Goal: Task Accomplishment & Management: Manage account settings

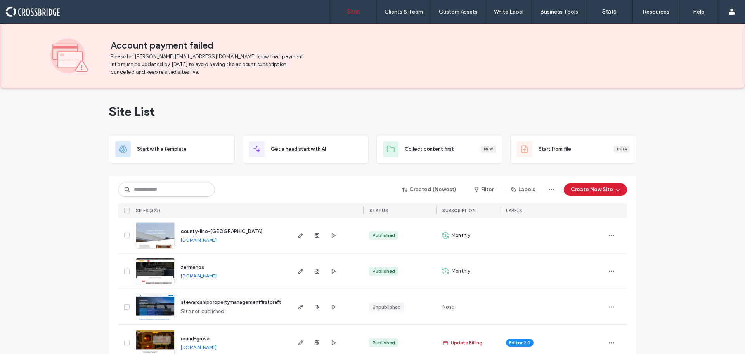
scroll to position [78, 0]
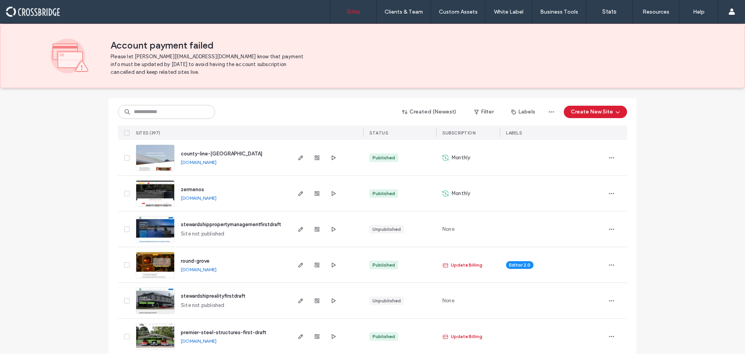
click at [194, 198] on link "[DOMAIN_NAME]" at bounding box center [199, 198] width 36 height 6
click at [164, 190] on img at bounding box center [155, 206] width 38 height 53
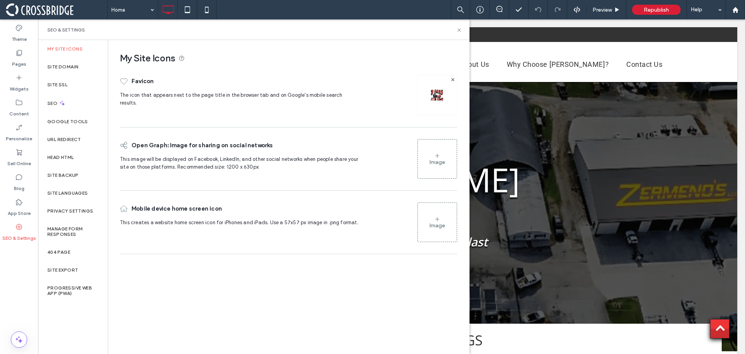
click at [436, 96] on img at bounding box center [437, 95] width 12 height 12
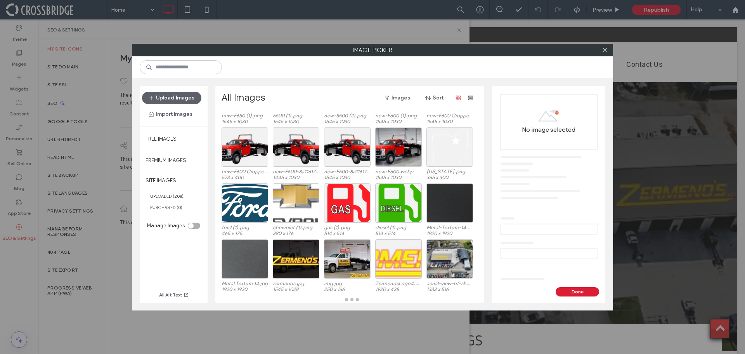
scroll to position [55, 0]
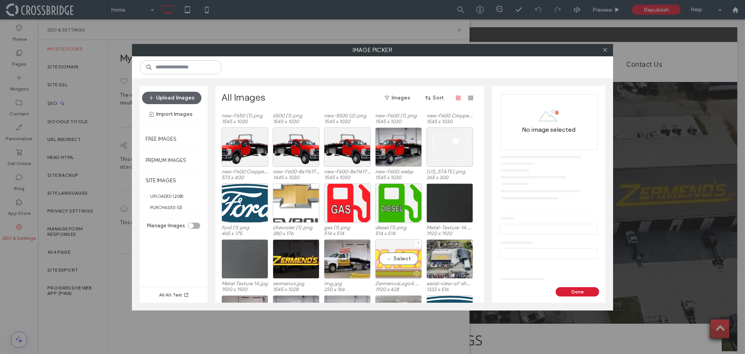
click at [402, 258] on div "Select" at bounding box center [398, 258] width 47 height 39
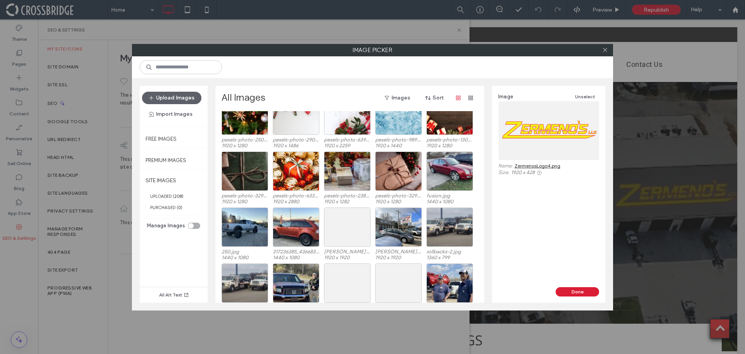
scroll to position [932, 0]
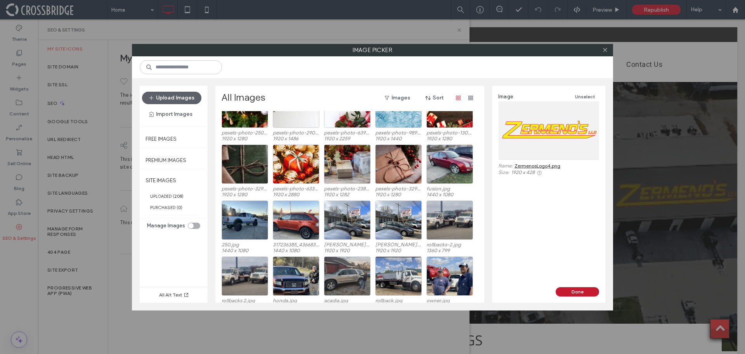
click at [562, 291] on button "Done" at bounding box center [577, 291] width 43 height 9
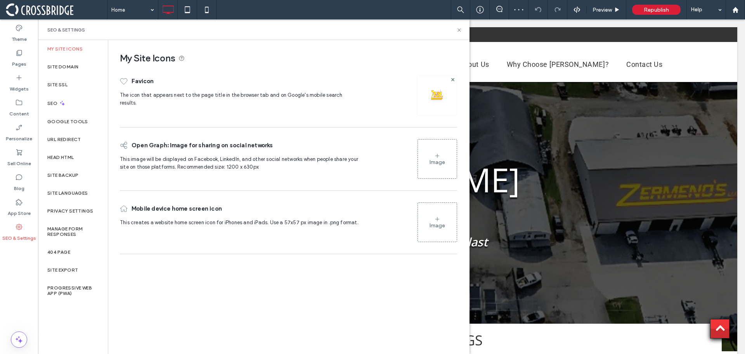
click at [437, 158] on icon at bounding box center [437, 156] width 6 height 6
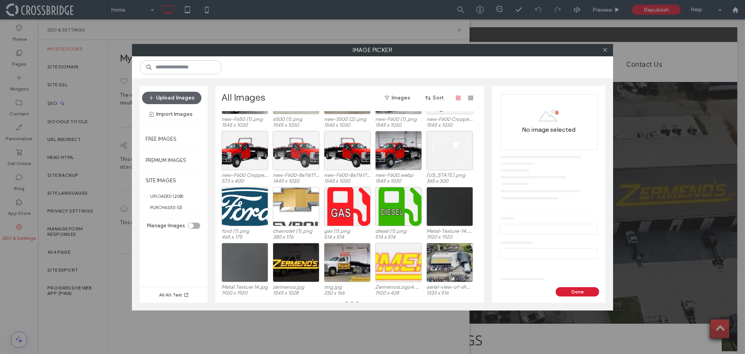
scroll to position [55, 0]
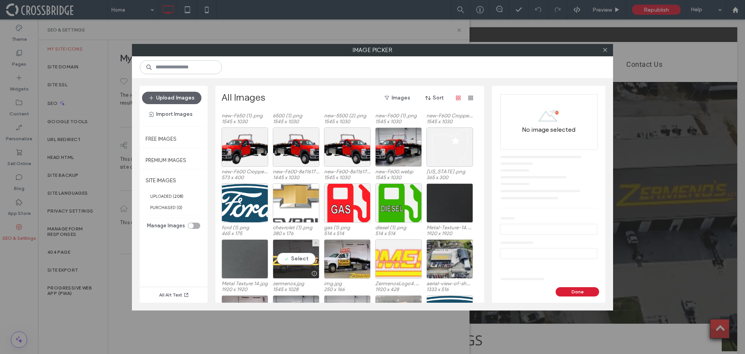
click at [296, 249] on div "Select" at bounding box center [296, 258] width 47 height 39
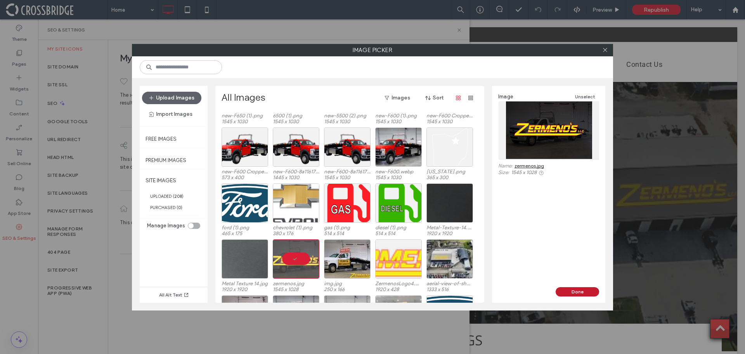
click at [583, 291] on button "Done" at bounding box center [577, 291] width 43 height 9
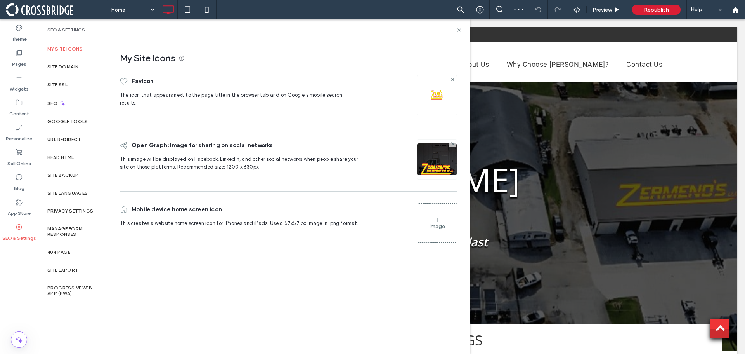
click at [444, 217] on div "Image" at bounding box center [437, 222] width 39 height 37
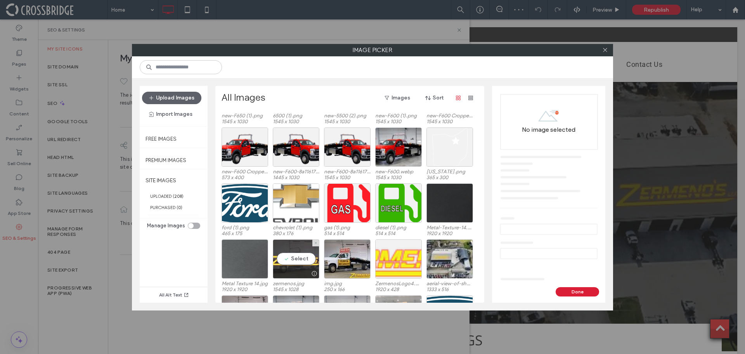
click at [306, 248] on div "Select" at bounding box center [296, 258] width 47 height 39
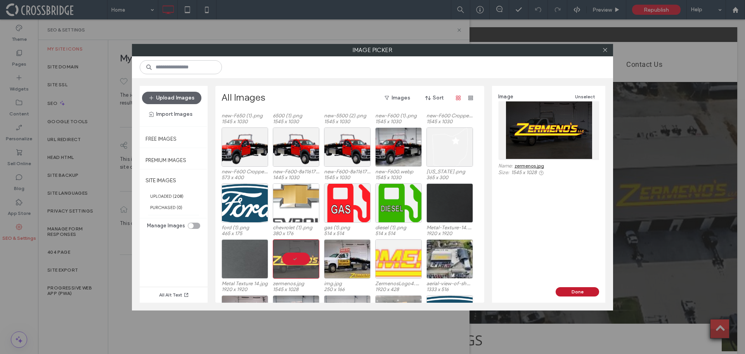
click at [586, 289] on button "Done" at bounding box center [577, 291] width 43 height 9
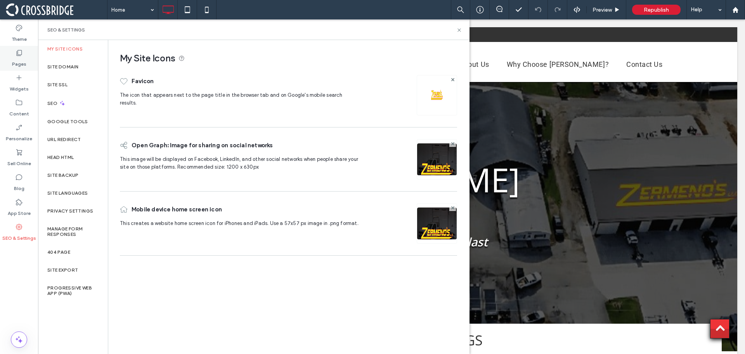
click at [21, 60] on label "Pages" at bounding box center [19, 62] width 14 height 11
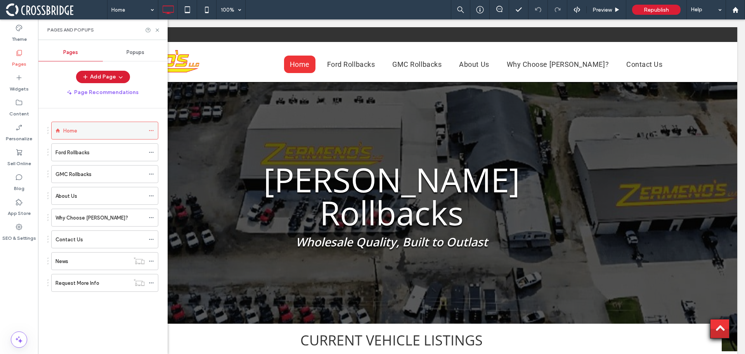
click at [152, 128] on icon at bounding box center [151, 130] width 5 height 5
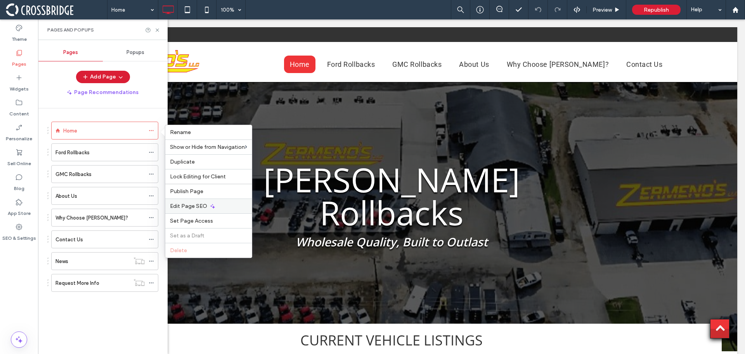
click at [194, 204] on span "Edit Page SEO" at bounding box center [188, 206] width 37 height 7
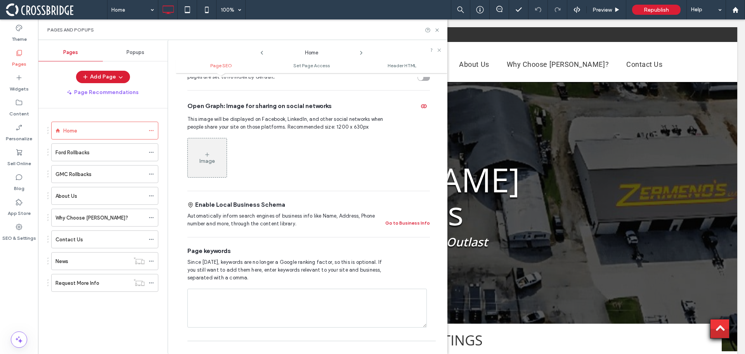
scroll to position [276, 0]
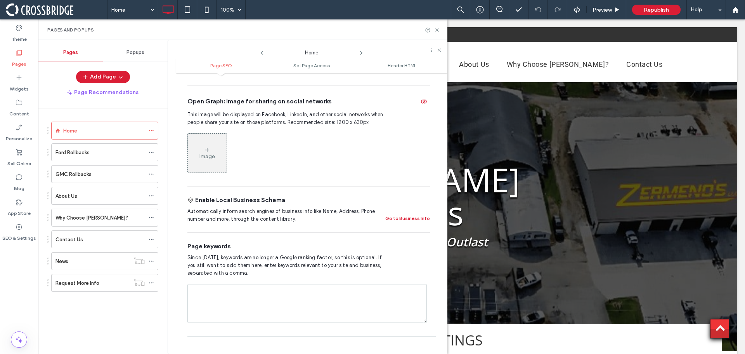
click at [202, 134] on div "Image" at bounding box center [207, 152] width 39 height 37
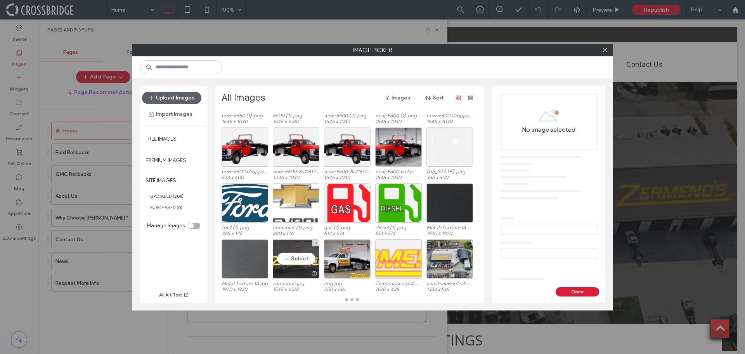
click at [291, 251] on div "Select" at bounding box center [296, 258] width 47 height 39
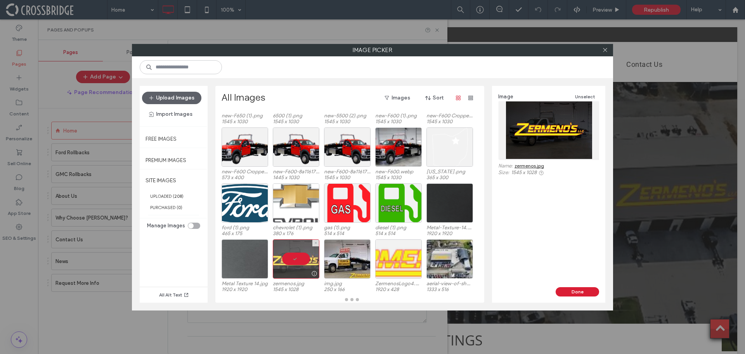
scroll to position [55, 0]
click at [592, 288] on button "Done" at bounding box center [577, 291] width 43 height 9
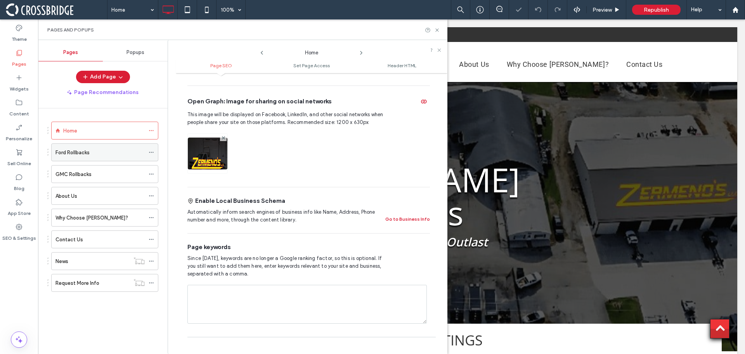
click at [152, 151] on icon at bounding box center [151, 151] width 5 height 5
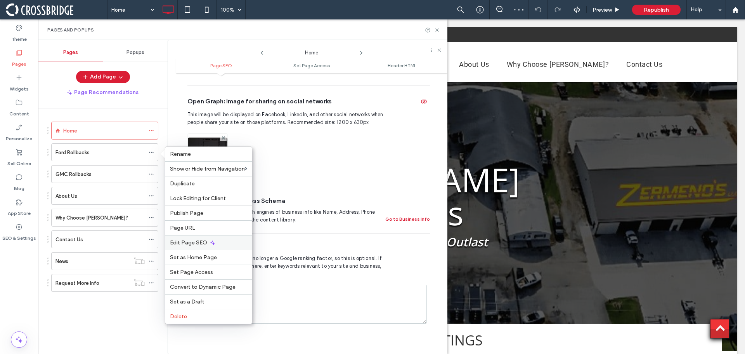
click at [184, 241] on span "Edit Page SEO" at bounding box center [188, 242] width 37 height 7
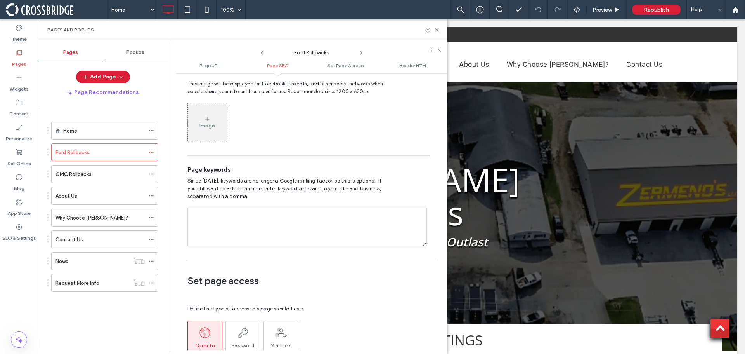
scroll to position [494, 0]
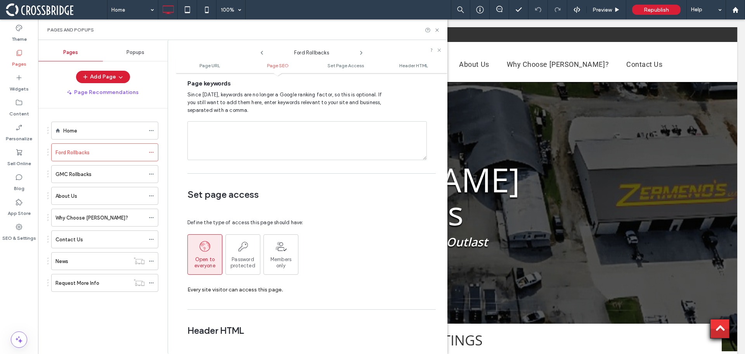
click at [437, 34] on div "Pages and Popups" at bounding box center [242, 29] width 409 height 21
click at [437, 31] on icon at bounding box center [437, 30] width 6 height 6
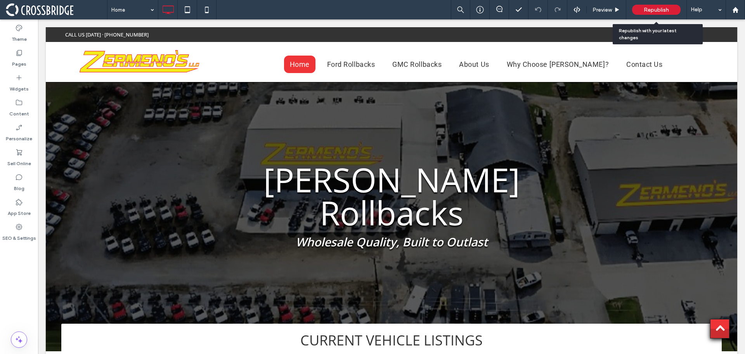
click at [643, 7] on div "Republish" at bounding box center [656, 10] width 49 height 10
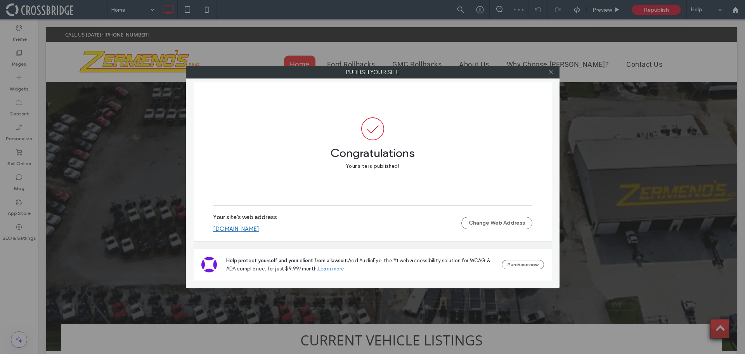
click at [553, 75] on icon at bounding box center [551, 72] width 6 height 6
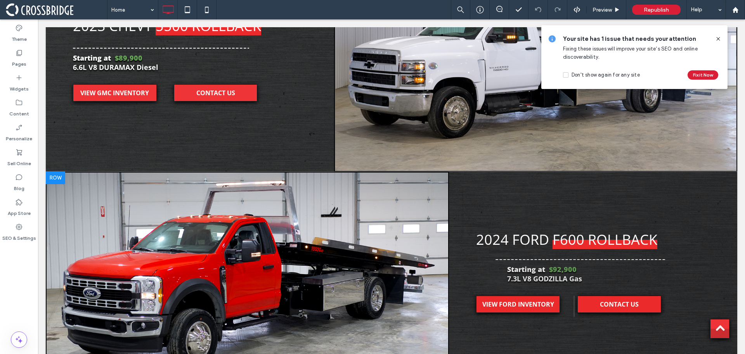
scroll to position [1630, 0]
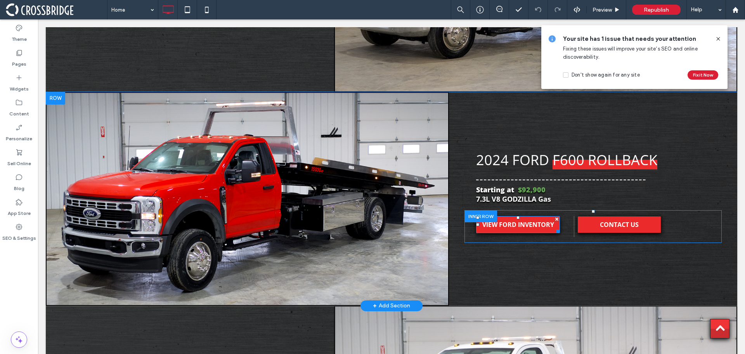
click at [522, 216] on link "VIEW FORD INVENTORY" at bounding box center [518, 224] width 84 height 17
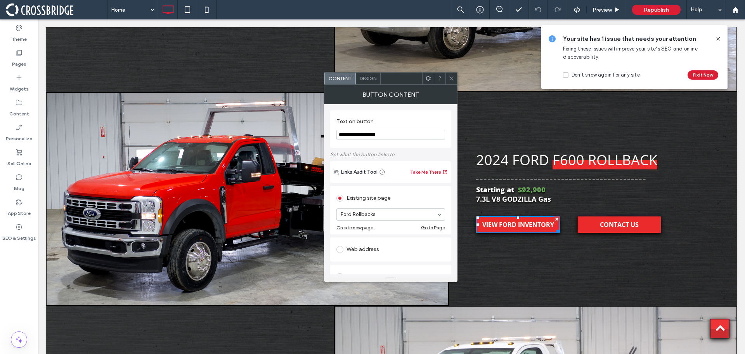
click at [453, 79] on icon at bounding box center [452, 78] width 6 height 6
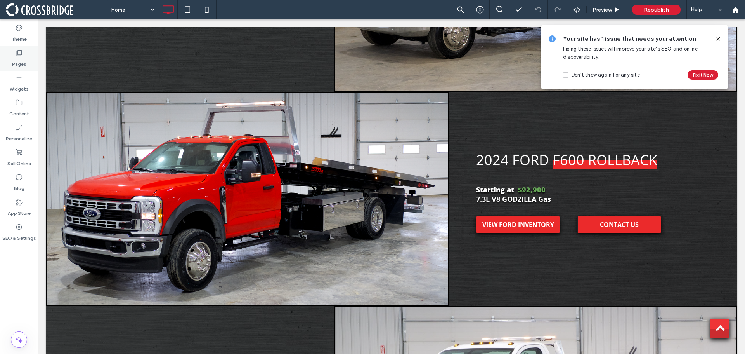
click at [19, 58] on label "Pages" at bounding box center [19, 62] width 14 height 11
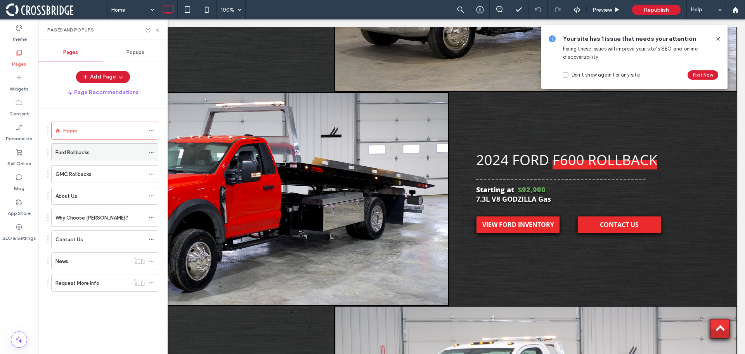
click at [92, 156] on div "Ford Rollbacks" at bounding box center [99, 152] width 89 height 8
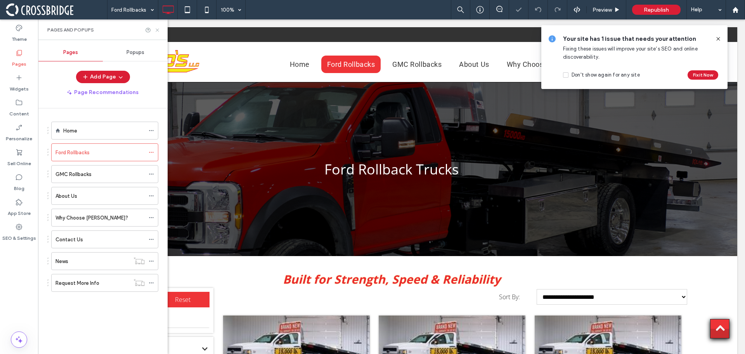
click at [159, 29] on icon at bounding box center [157, 30] width 6 height 6
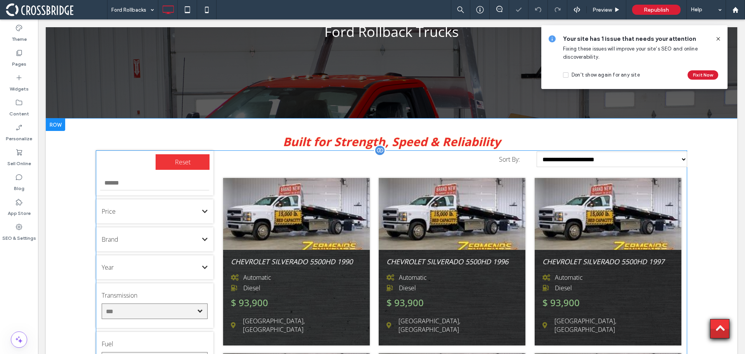
scroll to position [155, 0]
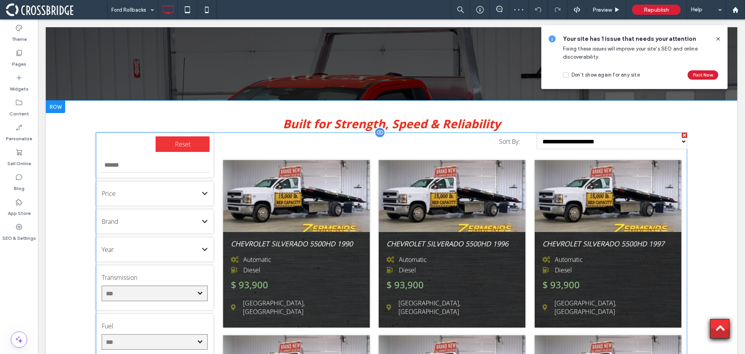
click at [291, 151] on span at bounding box center [391, 329] width 591 height 395
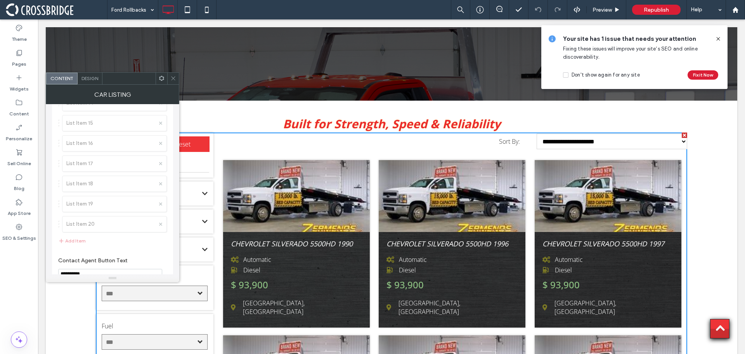
scroll to position [784, 0]
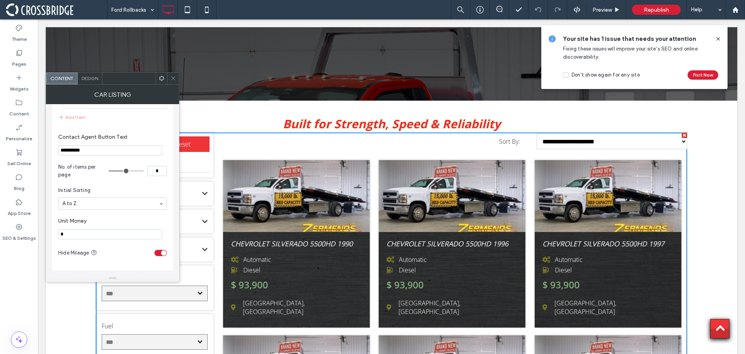
click at [173, 76] on icon at bounding box center [173, 78] width 6 height 6
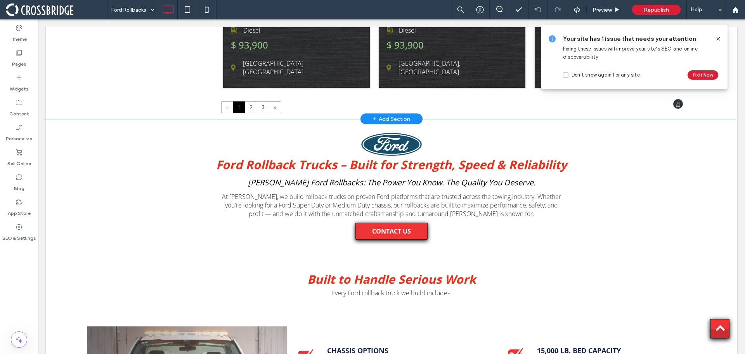
scroll to position [427, 0]
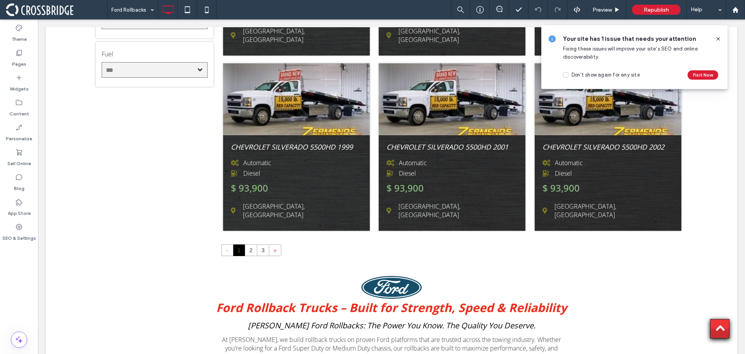
click at [719, 36] on icon at bounding box center [718, 39] width 6 height 6
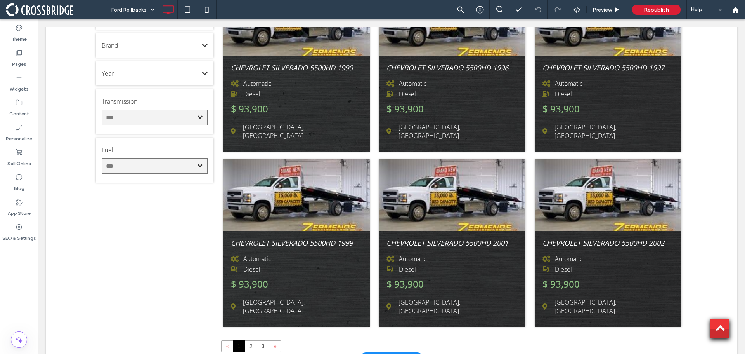
scroll to position [233, 0]
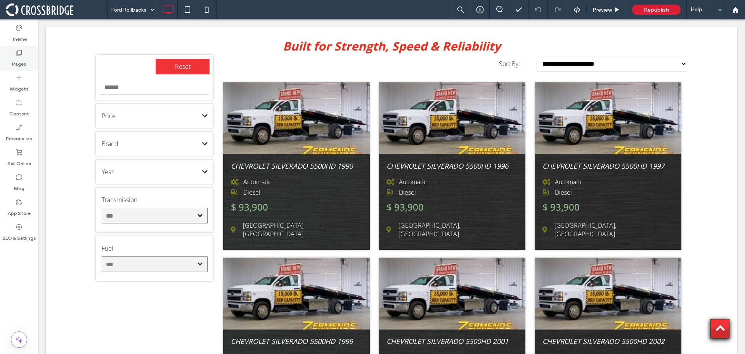
click at [20, 61] on label "Pages" at bounding box center [19, 62] width 14 height 11
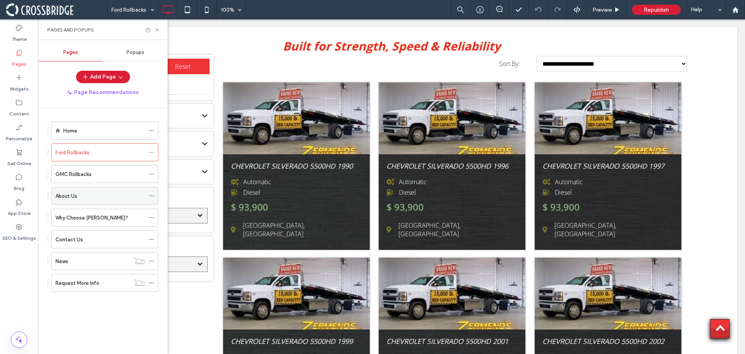
click at [76, 193] on label "About Us" at bounding box center [66, 196] width 22 height 14
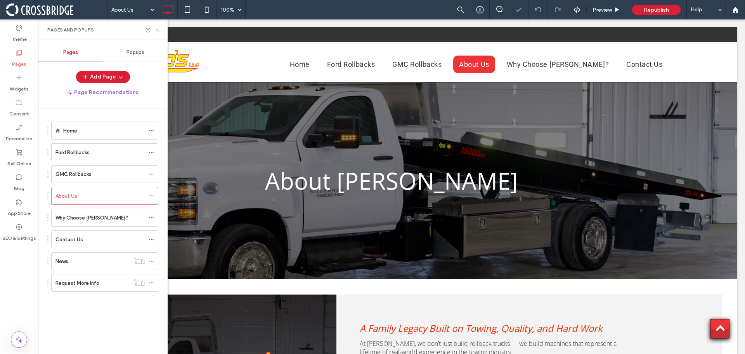
click at [159, 30] on icon at bounding box center [157, 30] width 6 height 6
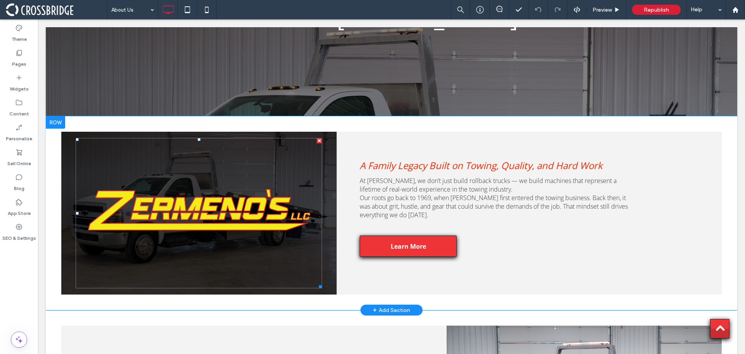
scroll to position [116, 0]
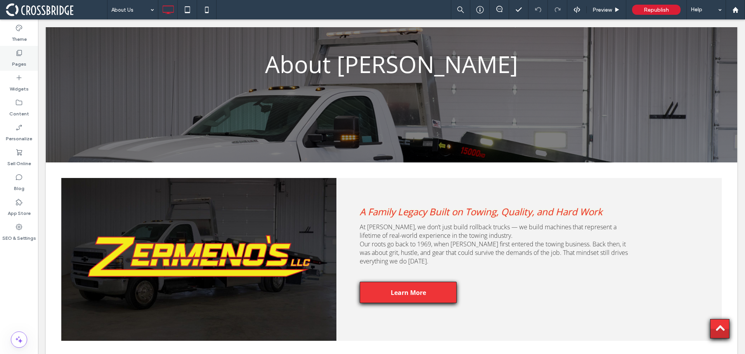
click at [22, 54] on use at bounding box center [19, 53] width 5 height 6
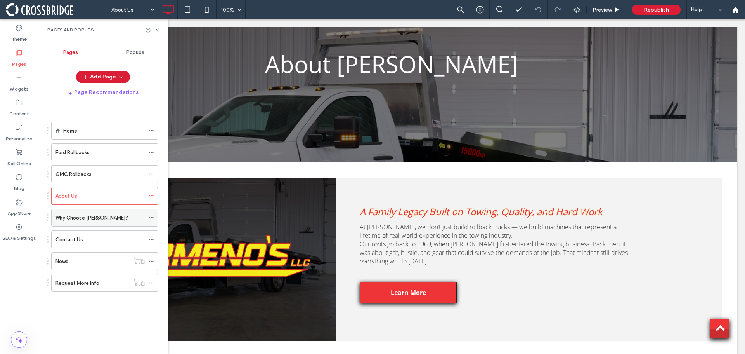
click at [71, 214] on label "Why Choose [PERSON_NAME]?" at bounding box center [91, 218] width 73 height 14
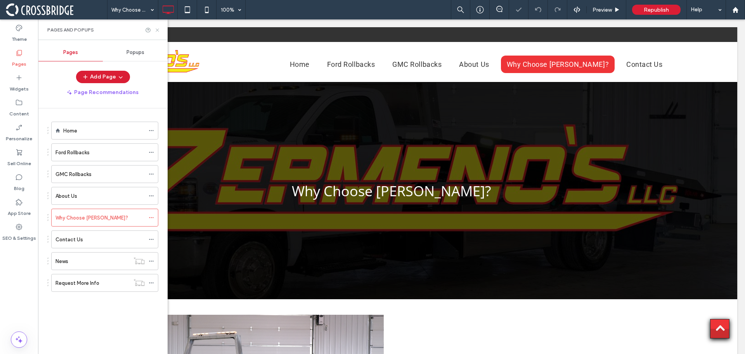
click at [157, 30] on icon at bounding box center [157, 30] width 6 height 6
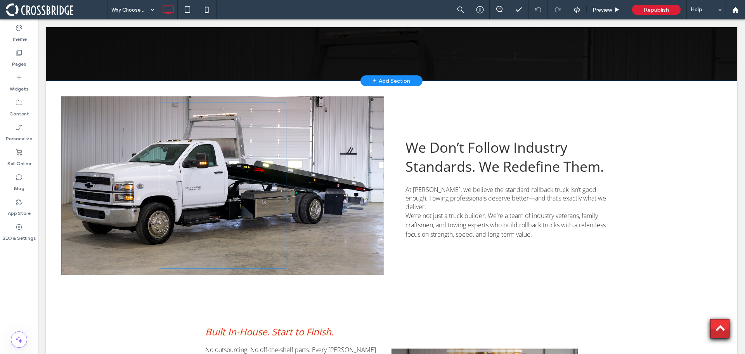
scroll to position [132, 0]
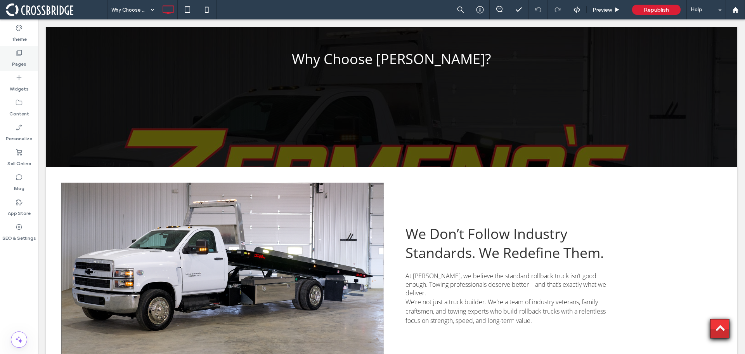
click at [17, 55] on icon at bounding box center [19, 53] width 8 height 8
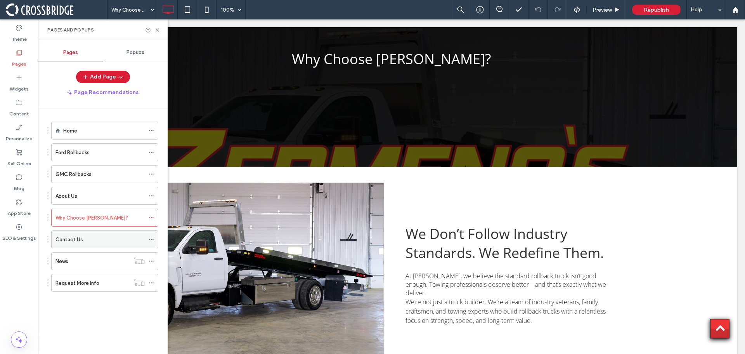
click at [65, 237] on label "Contact Us" at bounding box center [69, 239] width 28 height 14
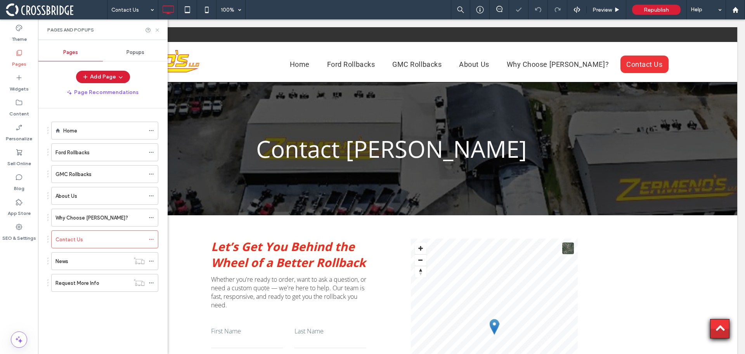
click at [159, 30] on icon at bounding box center [157, 30] width 6 height 6
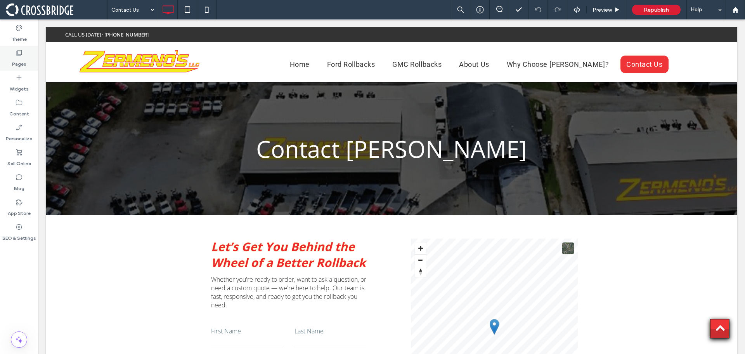
click at [18, 53] on icon at bounding box center [19, 53] width 8 height 8
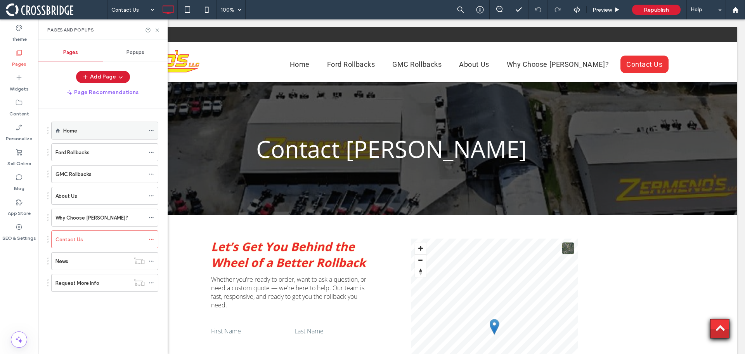
click at [78, 127] on div "Home" at bounding box center [104, 131] width 82 height 8
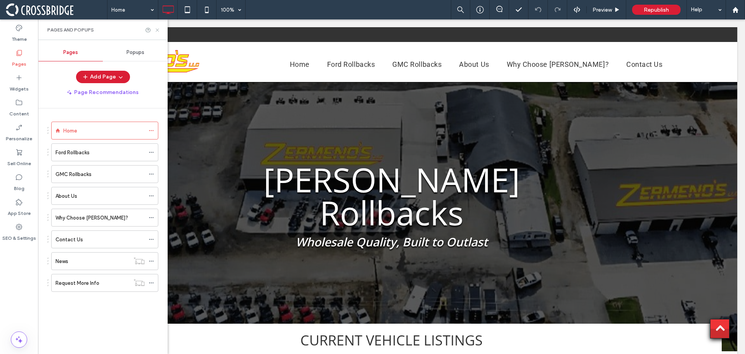
click at [156, 30] on icon at bounding box center [157, 30] width 6 height 6
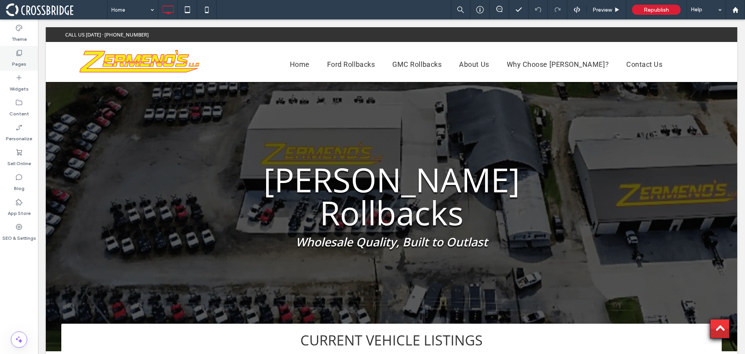
click at [23, 59] on label "Pages" at bounding box center [19, 62] width 14 height 11
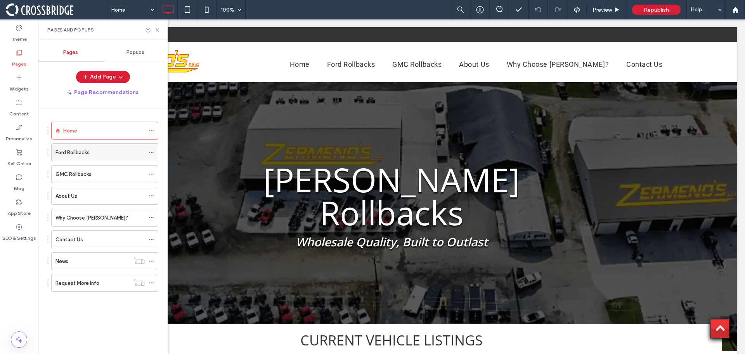
click at [94, 153] on div "Ford Rollbacks" at bounding box center [99, 152] width 89 height 8
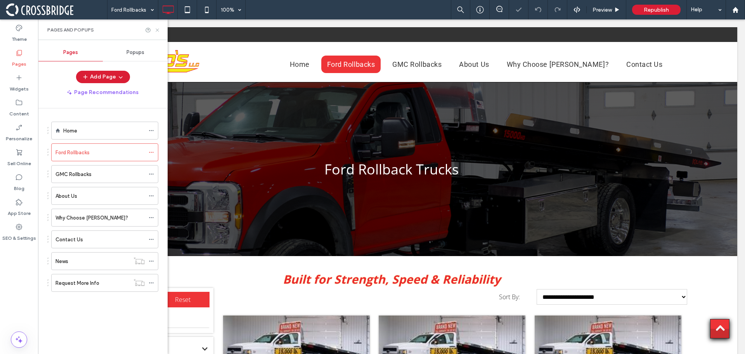
click at [156, 29] on use at bounding box center [157, 29] width 3 height 3
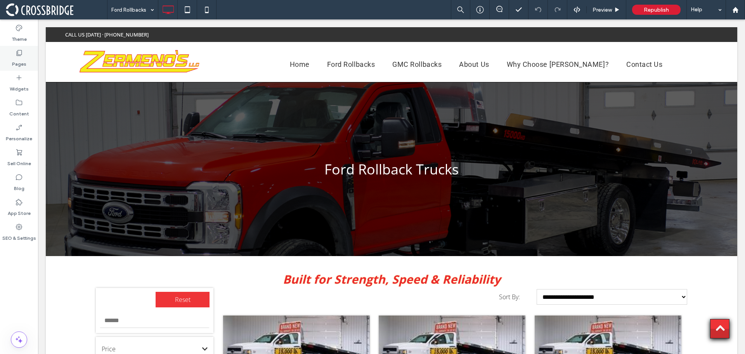
click at [14, 58] on label "Pages" at bounding box center [19, 62] width 14 height 11
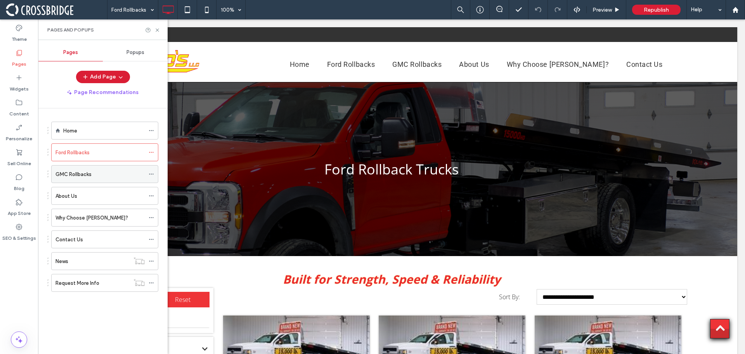
click at [83, 170] on label "GMC Rollbacks" at bounding box center [73, 174] width 36 height 14
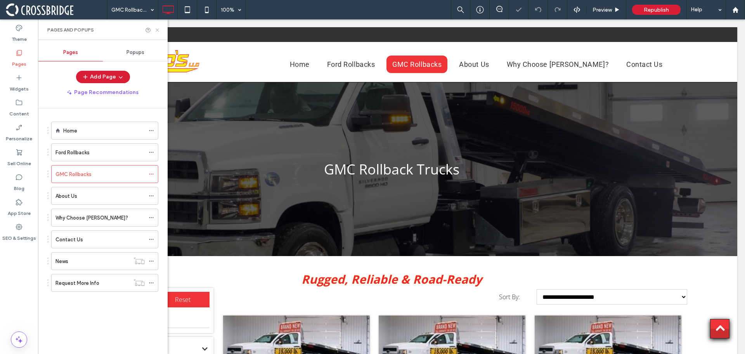
click at [157, 29] on icon at bounding box center [157, 30] width 6 height 6
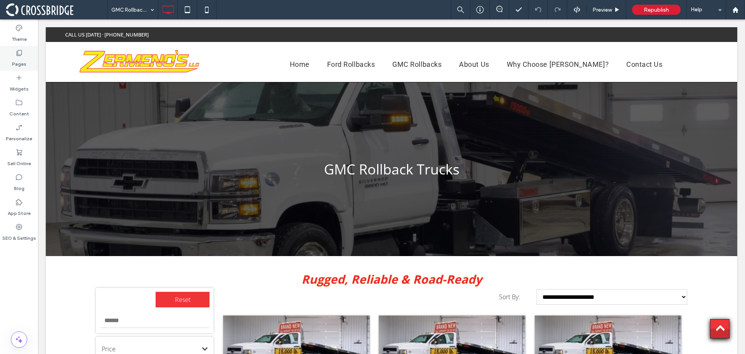
click at [27, 56] on div "Pages" at bounding box center [19, 58] width 38 height 25
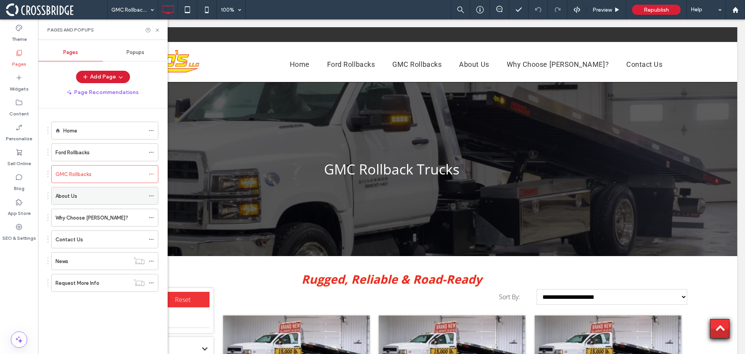
click at [87, 195] on div "About Us" at bounding box center [99, 196] width 89 height 8
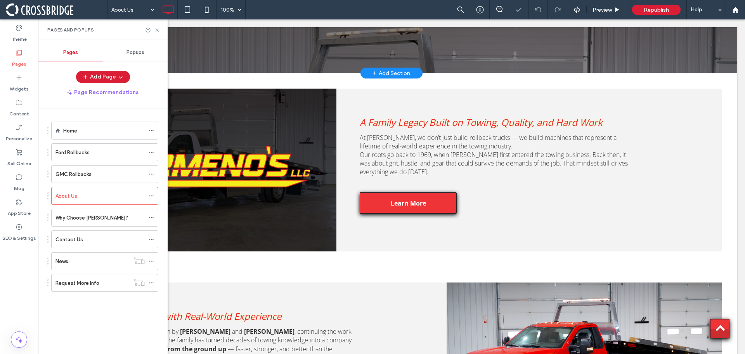
scroll to position [233, 0]
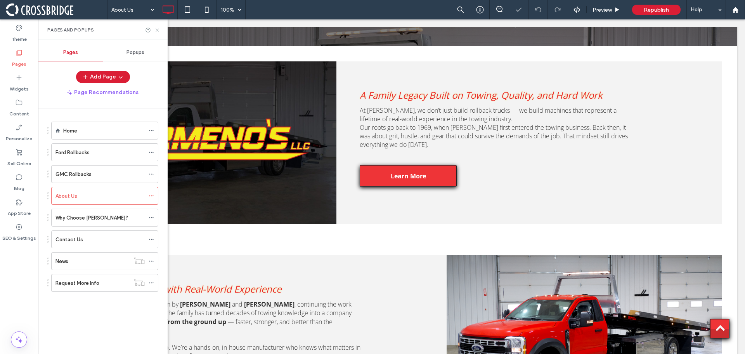
drag, startPoint x: 158, startPoint y: 28, endPoint x: 120, endPoint y: 11, distance: 40.8
click at [158, 28] on icon at bounding box center [157, 30] width 6 height 6
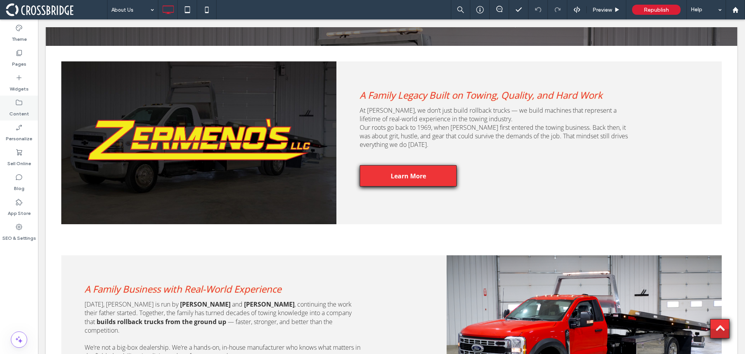
click at [17, 104] on icon at bounding box center [19, 103] width 8 height 8
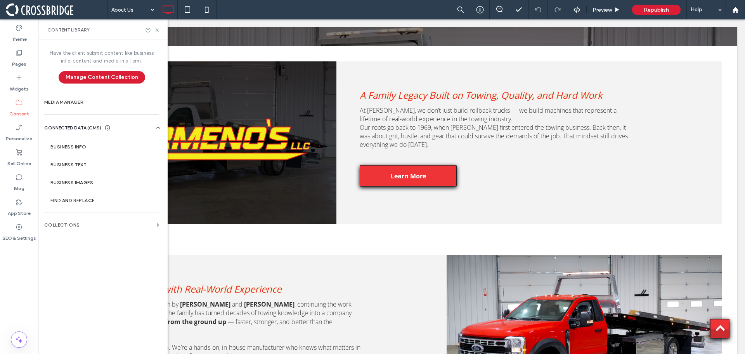
click at [66, 127] on span "CONNECTED DATA (CMS)" at bounding box center [72, 128] width 57 height 8
click at [84, 225] on label "Collections" at bounding box center [98, 224] width 109 height 5
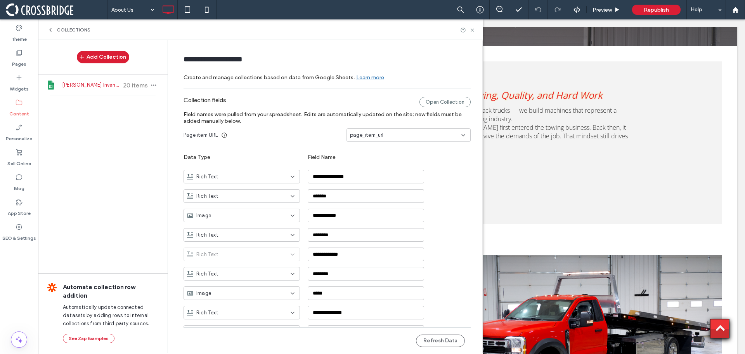
click at [83, 86] on span "[PERSON_NAME] Inventory" at bounding box center [91, 85] width 58 height 8
click at [153, 84] on span "button" at bounding box center [153, 84] width 9 height 9
click at [106, 147] on div "Add Collection [PERSON_NAME] Inventory 20 items Automate collection row additio…" at bounding box center [103, 196] width 130 height 312
click at [54, 89] on icon at bounding box center [51, 84] width 9 height 9
click at [75, 81] on span "[PERSON_NAME] Inventory" at bounding box center [91, 85] width 58 height 8
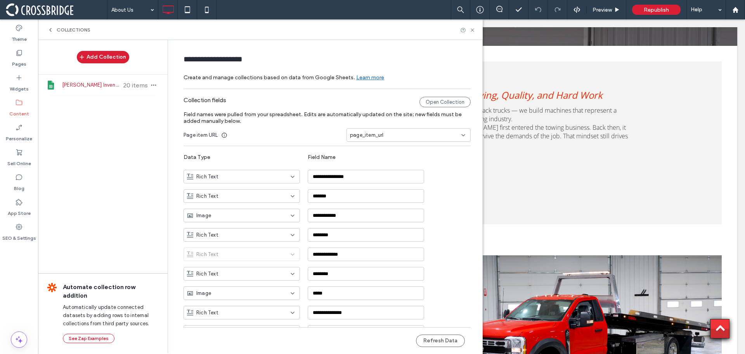
click at [74, 84] on span "[PERSON_NAME] Inventory" at bounding box center [91, 85] width 58 height 8
click at [124, 87] on span "20 items" at bounding box center [135, 85] width 27 height 7
click at [152, 87] on icon "button" at bounding box center [154, 85] width 6 height 6
click at [113, 132] on div "Add Collection [PERSON_NAME] Inventory 20 items Automate collection row additio…" at bounding box center [103, 196] width 130 height 312
click at [17, 84] on label "Widgets" at bounding box center [19, 87] width 19 height 11
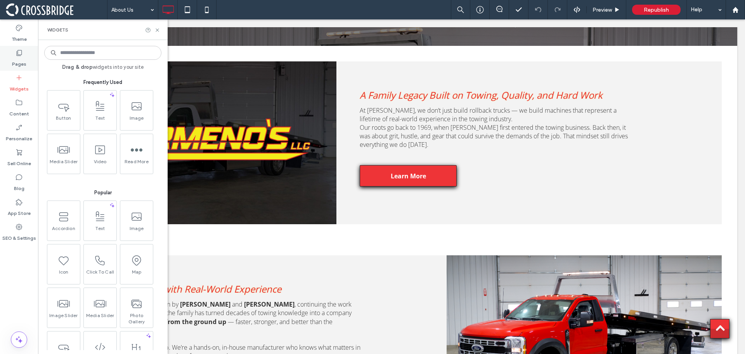
click at [18, 56] on use at bounding box center [19, 53] width 5 height 6
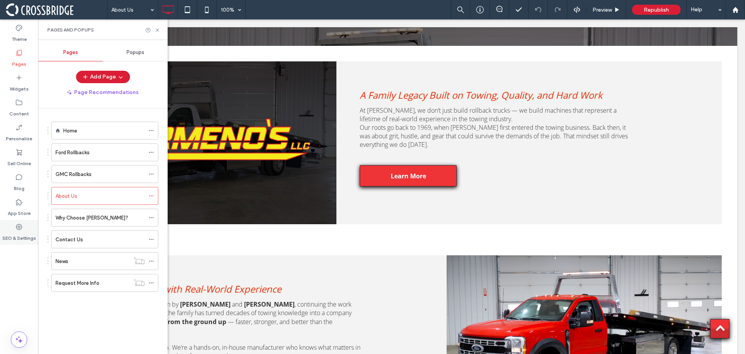
click at [21, 230] on icon at bounding box center [19, 227] width 8 height 8
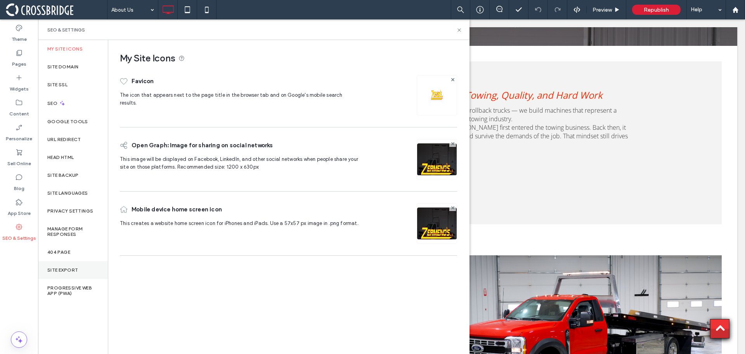
click at [56, 269] on label "Site Export" at bounding box center [62, 269] width 31 height 5
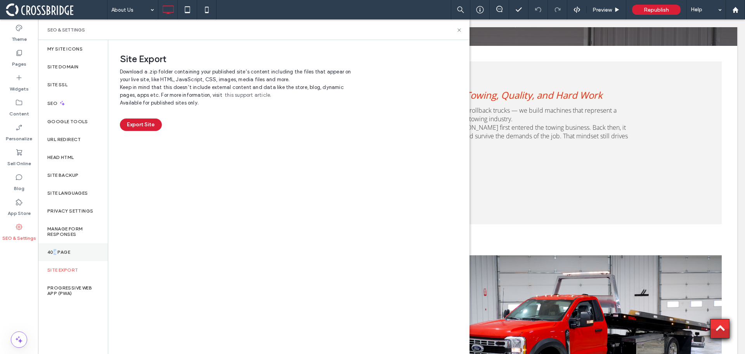
click at [55, 246] on div "404 Page" at bounding box center [73, 252] width 70 height 18
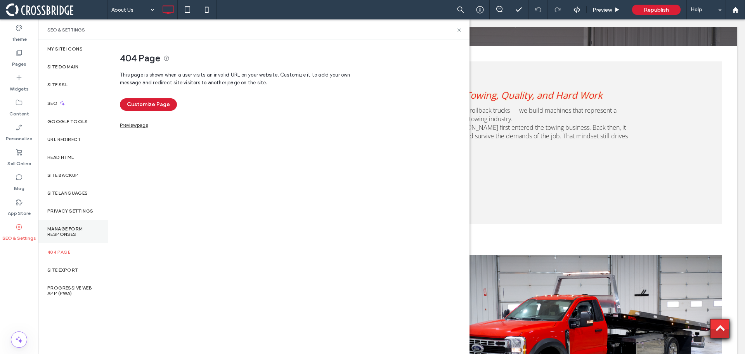
click at [58, 232] on label "Manage Form Responses" at bounding box center [72, 231] width 51 height 11
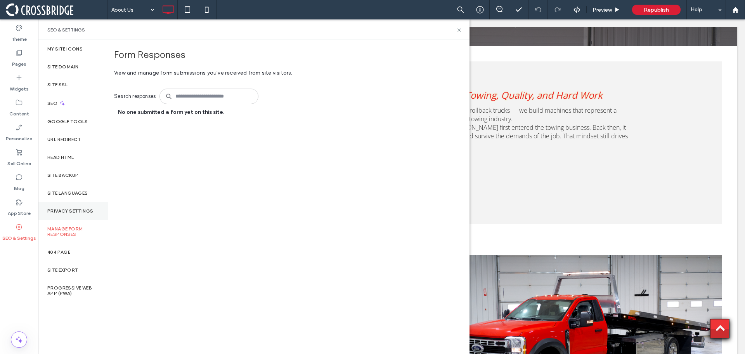
click at [56, 210] on label "Privacy Settings" at bounding box center [70, 210] width 46 height 5
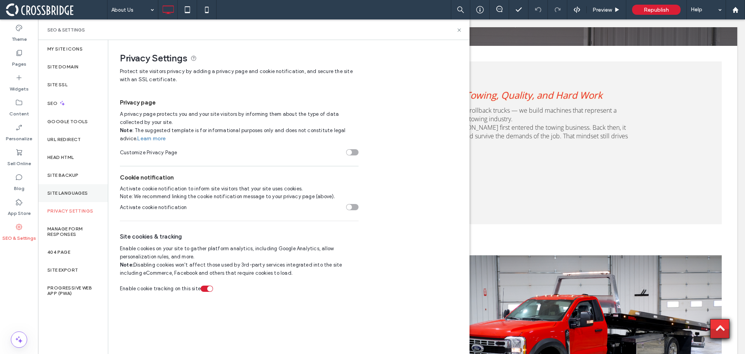
click at [62, 194] on label "Site Languages" at bounding box center [67, 192] width 41 height 5
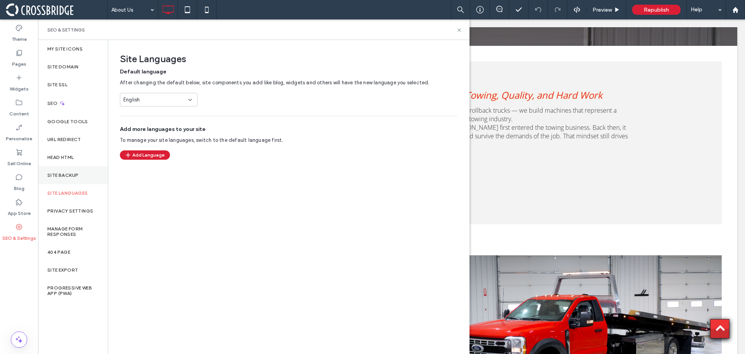
click at [63, 179] on div "Site Backup" at bounding box center [73, 175] width 70 height 18
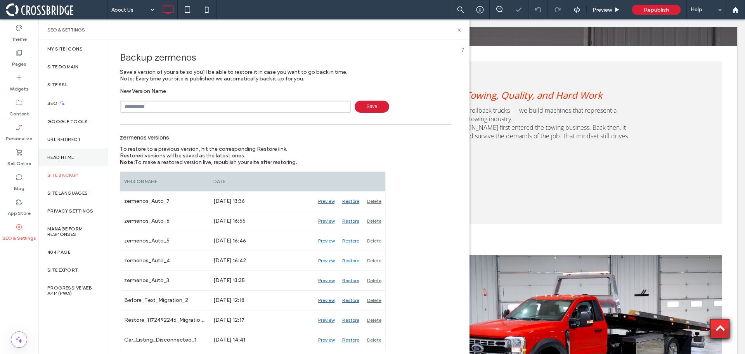
click at [61, 156] on label "Head HTML" at bounding box center [60, 156] width 27 height 5
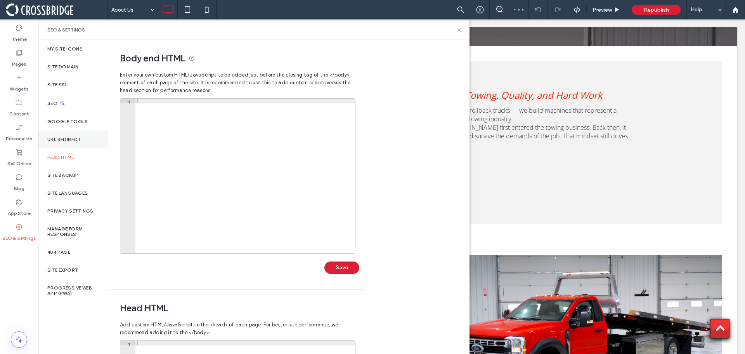
click at [62, 137] on label "URL Redirect" at bounding box center [64, 139] width 34 height 5
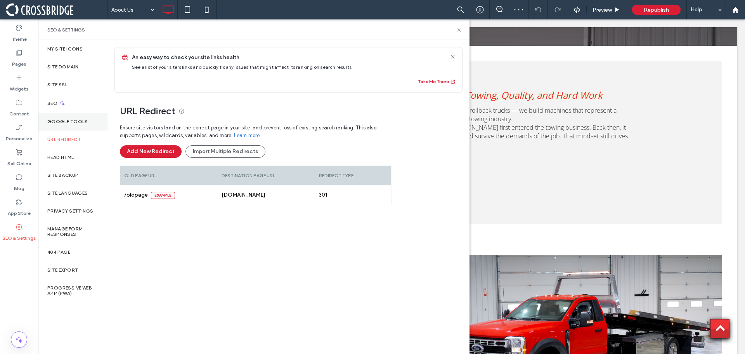
click at [61, 120] on label "Google Tools" at bounding box center [67, 121] width 41 height 5
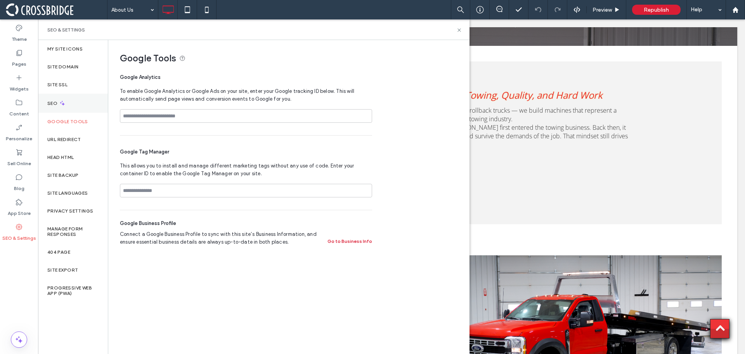
click at [55, 102] on label "SEO" at bounding box center [53, 103] width 12 height 5
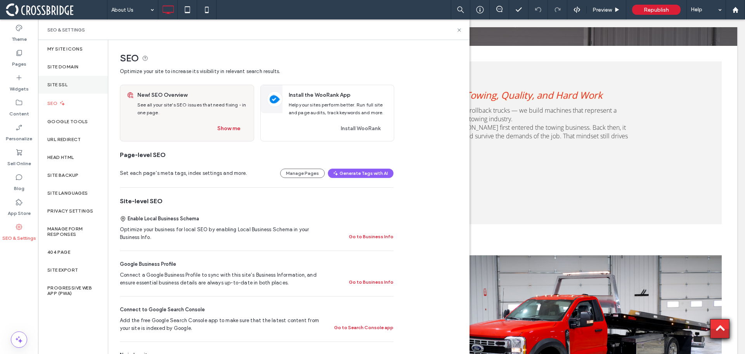
click at [61, 83] on label "Site SSL" at bounding box center [57, 84] width 20 height 5
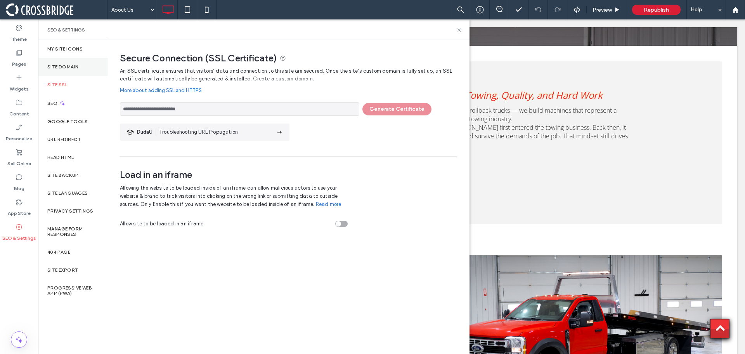
click at [59, 66] on label "Site Domain" at bounding box center [62, 66] width 31 height 5
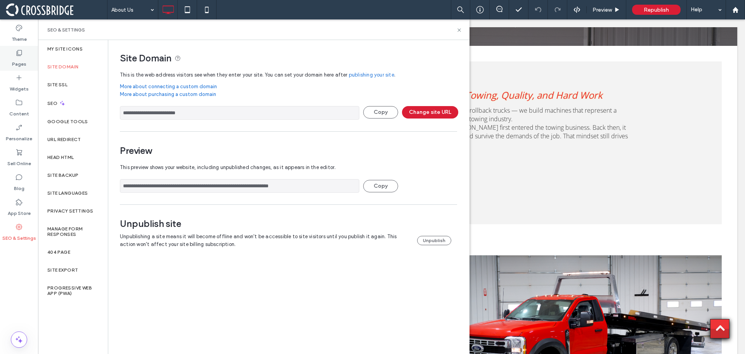
click at [13, 54] on div "Pages" at bounding box center [19, 58] width 38 height 25
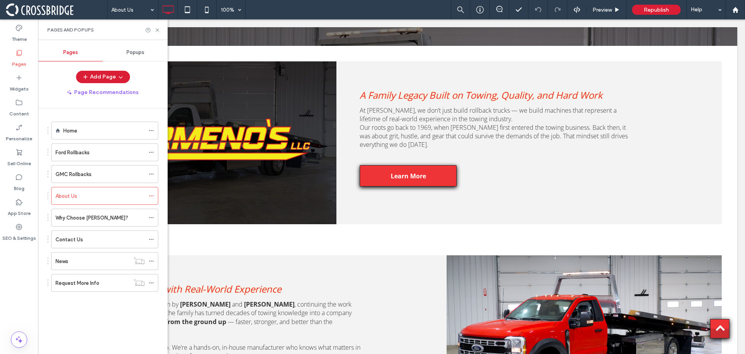
click at [160, 28] on div "Pages and Popups" at bounding box center [103, 29] width 130 height 21
drag, startPoint x: 160, startPoint y: 28, endPoint x: 121, endPoint y: 10, distance: 42.4
click at [160, 28] on icon at bounding box center [157, 30] width 6 height 6
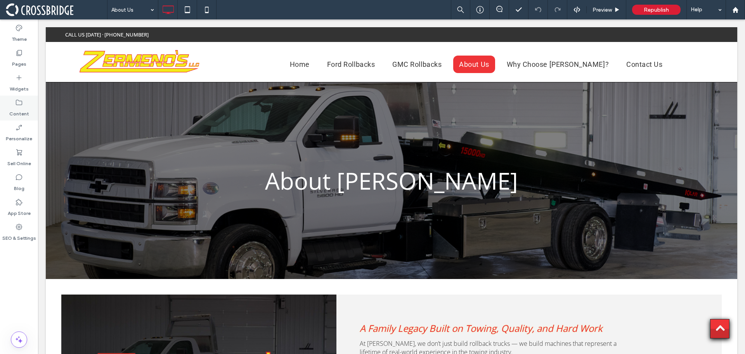
click at [17, 103] on icon at bounding box center [19, 103] width 8 height 8
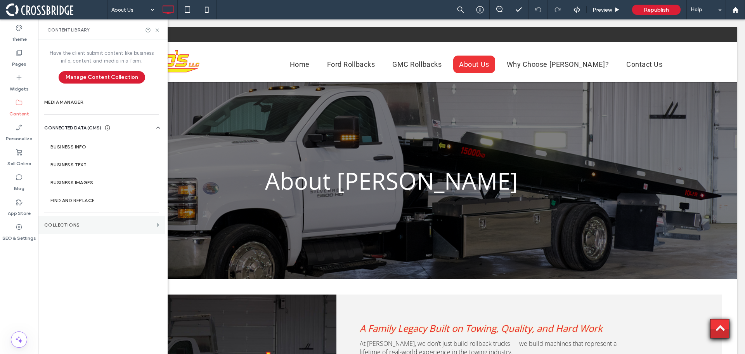
click at [65, 225] on label "Collections" at bounding box center [98, 224] width 109 height 5
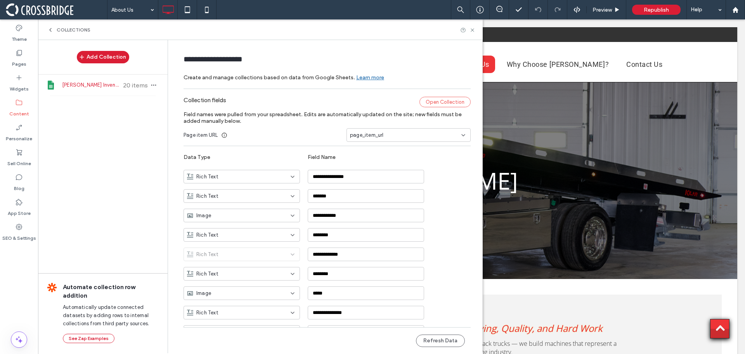
click at [436, 104] on div "Open Collection" at bounding box center [445, 102] width 51 height 10
